Goal: Task Accomplishment & Management: Manage account settings

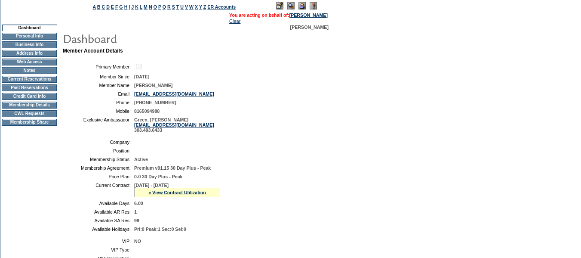
scroll to position [43, 0]
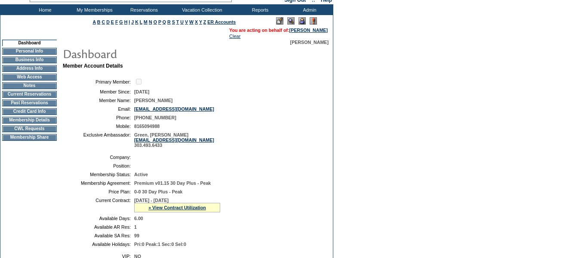
click at [41, 98] on td "Current Reservations" at bounding box center [29, 94] width 55 height 7
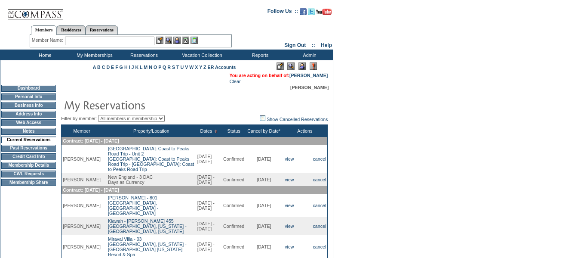
click at [111, 40] on input "text" at bounding box center [109, 41] width 89 height 9
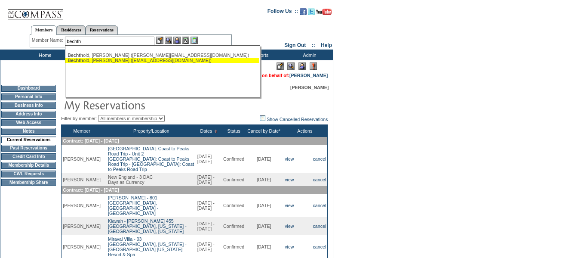
click at [107, 59] on div "Bechth old, [PERSON_NAME] ([EMAIL_ADDRESS][DOMAIN_NAME])" at bounding box center [162, 60] width 189 height 5
type input "[PERSON_NAME] ([EMAIL_ADDRESS][DOMAIN_NAME])"
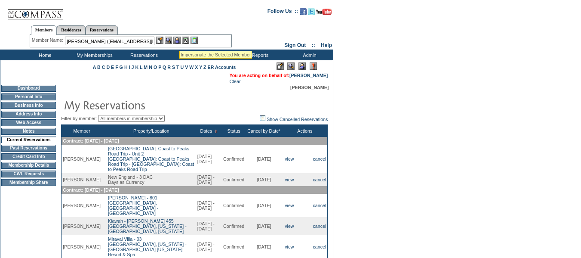
click at [179, 40] on img at bounding box center [176, 40] width 7 height 7
click at [172, 40] on img at bounding box center [168, 40] width 7 height 7
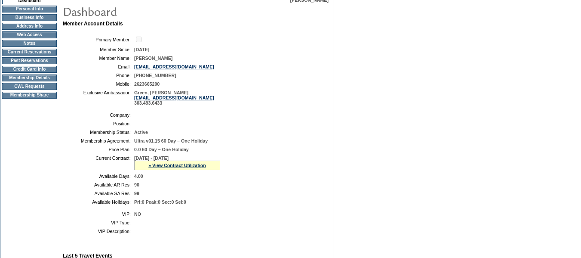
scroll to position [86, 0]
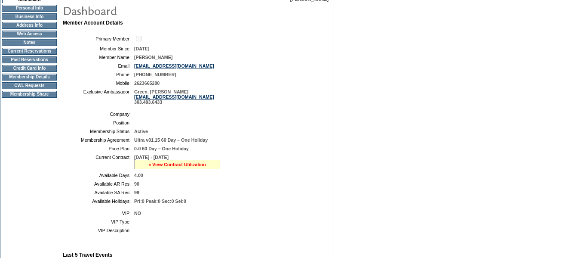
click at [173, 167] on link "» View Contract Utilization" at bounding box center [177, 164] width 58 height 5
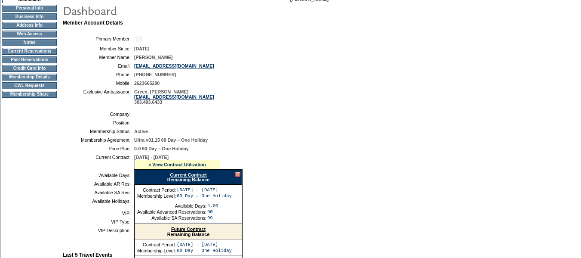
click at [200, 177] on link "Current Contract" at bounding box center [188, 174] width 37 height 5
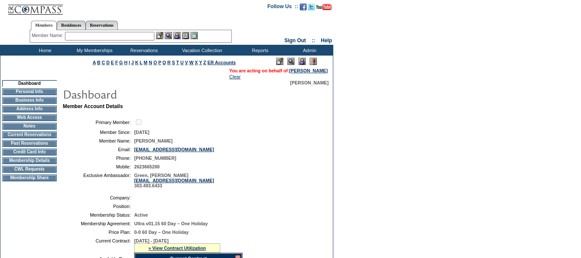
scroll to position [0, 0]
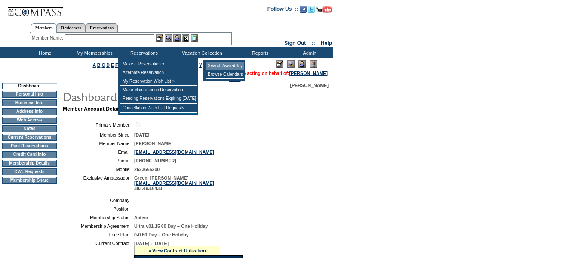
click at [236, 62] on td "Search Availability" at bounding box center [225, 65] width 38 height 9
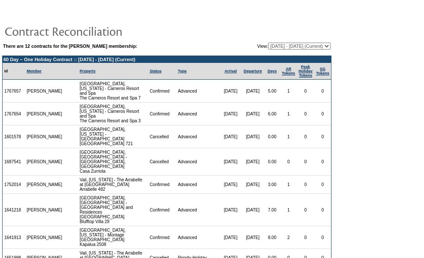
click at [309, 47] on select "12/30/16 - 06/30/18 07/01/18 - 06/30/19 07/01/19 - 06/30/20 07/01/20 - 06/30/21…" at bounding box center [299, 46] width 62 height 7
select select "121992"
click at [268, 43] on select "12/30/16 - 06/30/18 07/01/18 - 06/30/19 07/01/19 - 06/30/20 07/01/20 - 06/30/21…" at bounding box center [299, 46] width 62 height 7
